Goal: Submit feedback/report problem

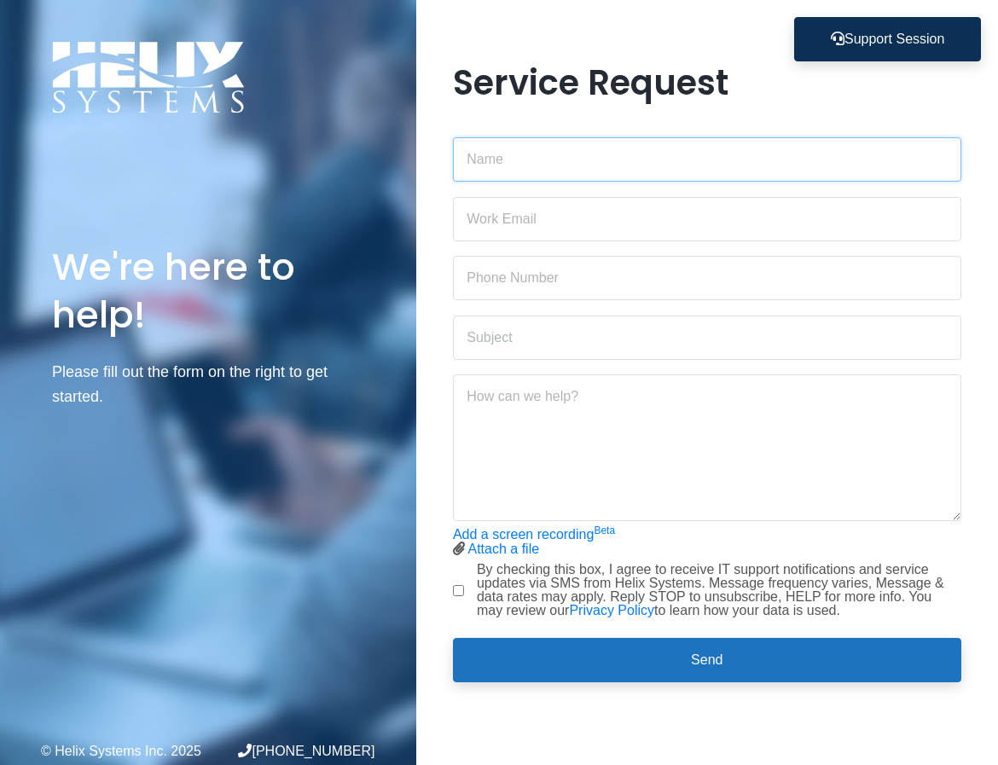
click at [526, 165] on input "text" at bounding box center [707, 159] width 508 height 44
type input "[PERSON_NAME]"
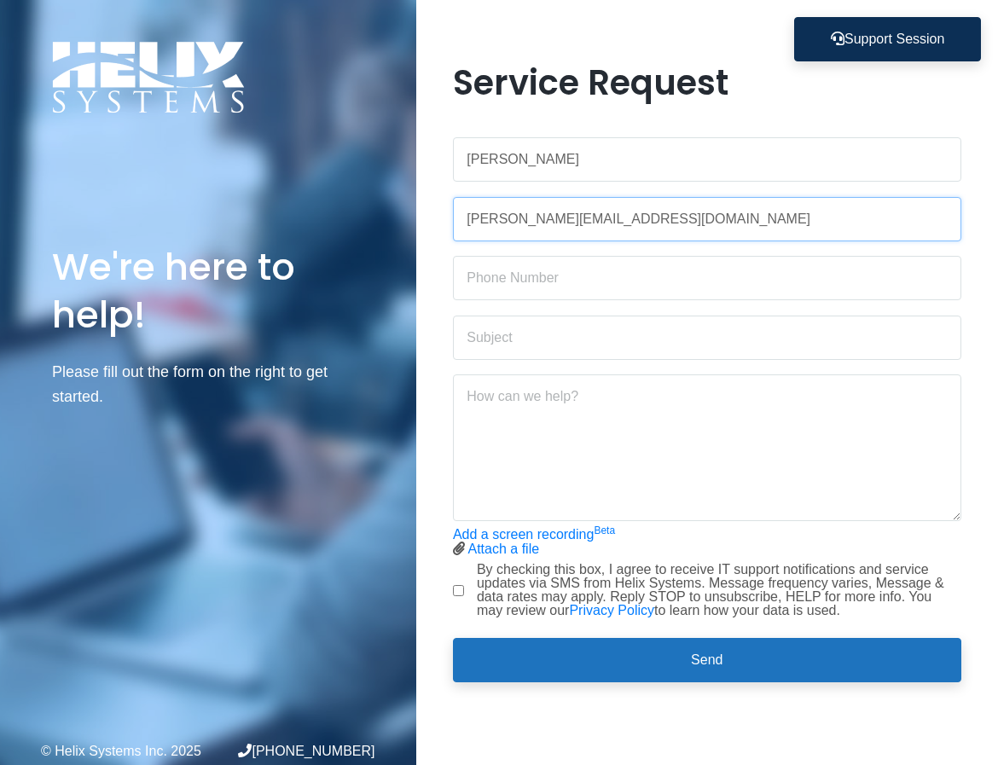
type input "[PERSON_NAME][EMAIL_ADDRESS][DOMAIN_NAME]"
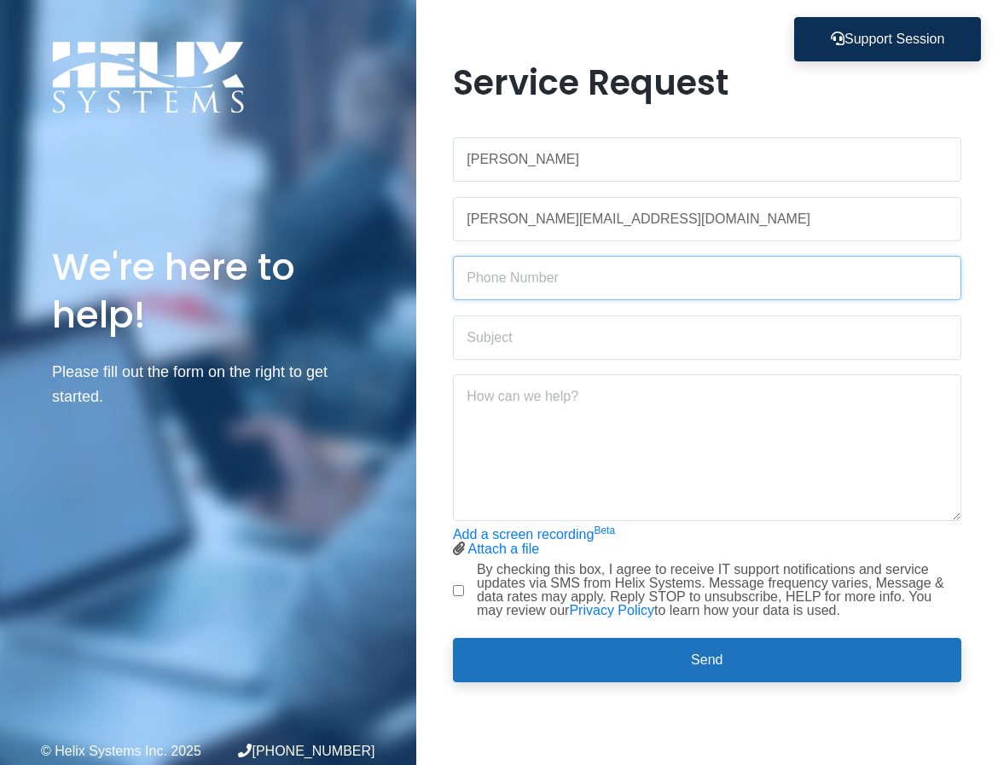
click at [605, 292] on input "text" at bounding box center [707, 278] width 508 height 44
click at [565, 280] on input "text" at bounding box center [707, 278] width 508 height 44
type input "[PHONE_NUMBER]"
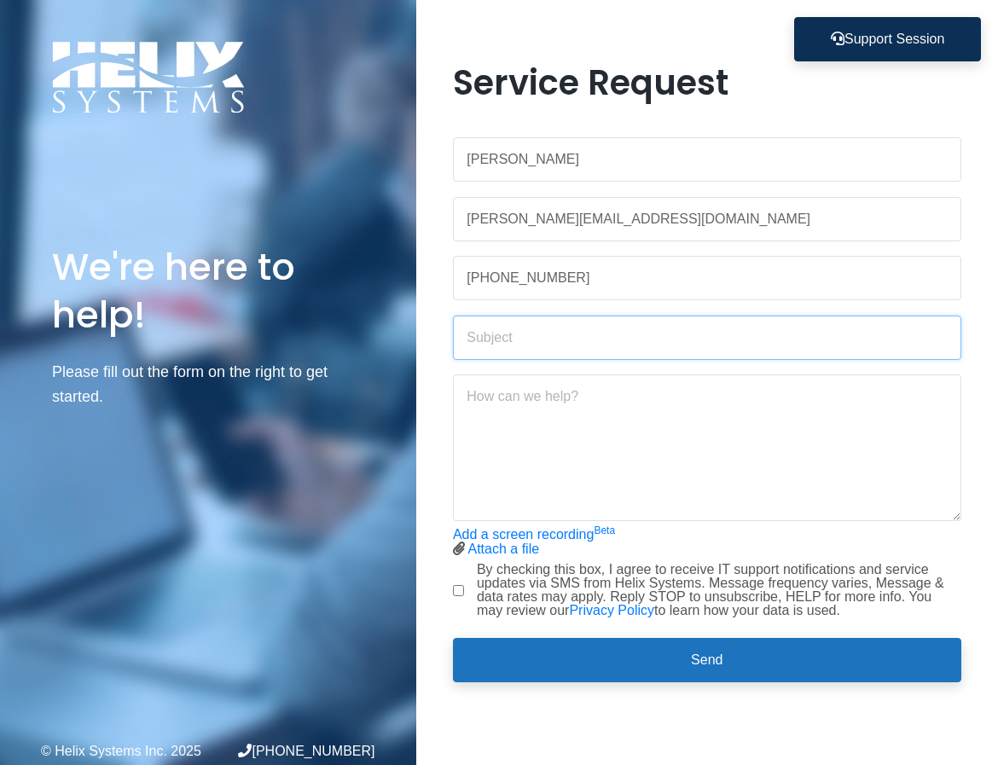
click at [512, 342] on input "text" at bounding box center [707, 338] width 508 height 44
type input "P"
type input "Camp Printer"
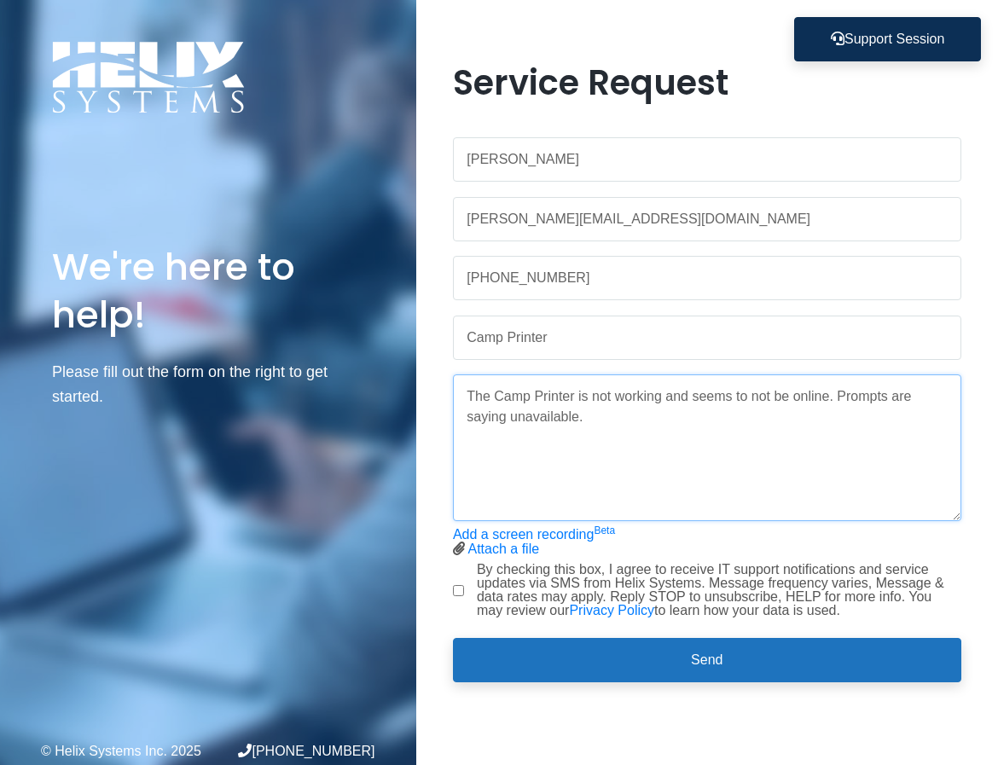
type textarea "The Camp Printer is not working and seems to not be online. Prompts are saying …"
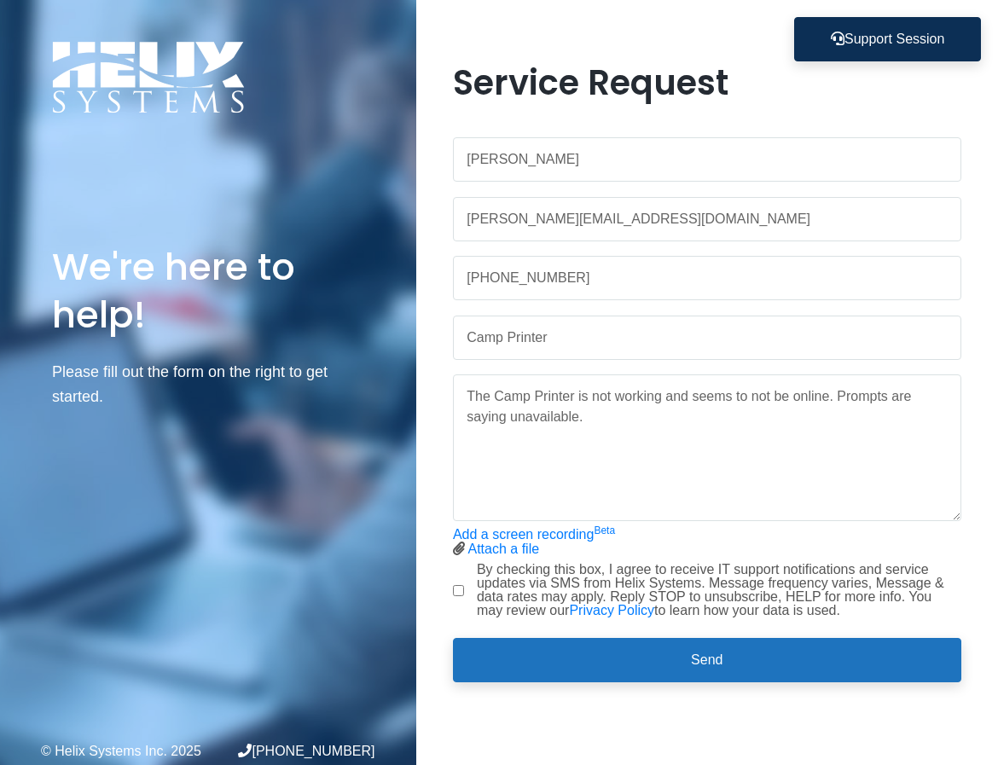
click at [461, 595] on input "By checking this box, I agree to receive IT support notifications and service u…" at bounding box center [458, 590] width 11 height 11
checkbox input "true"
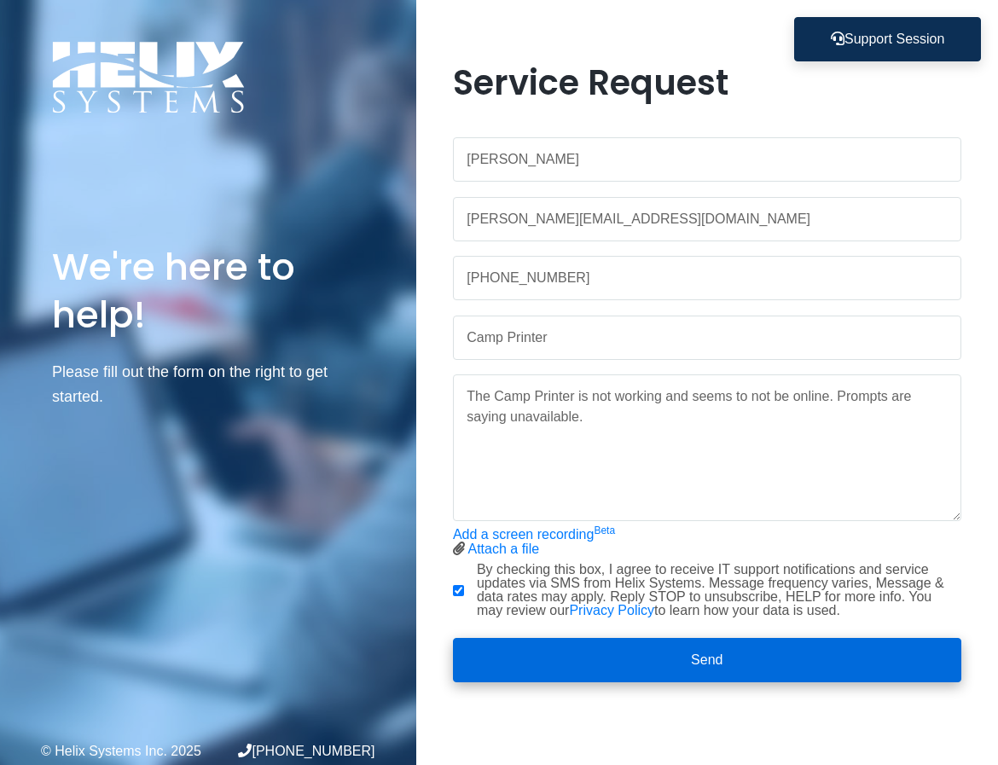
click at [605, 651] on button "Send" at bounding box center [707, 660] width 508 height 44
